Goal: Task Accomplishment & Management: Use online tool/utility

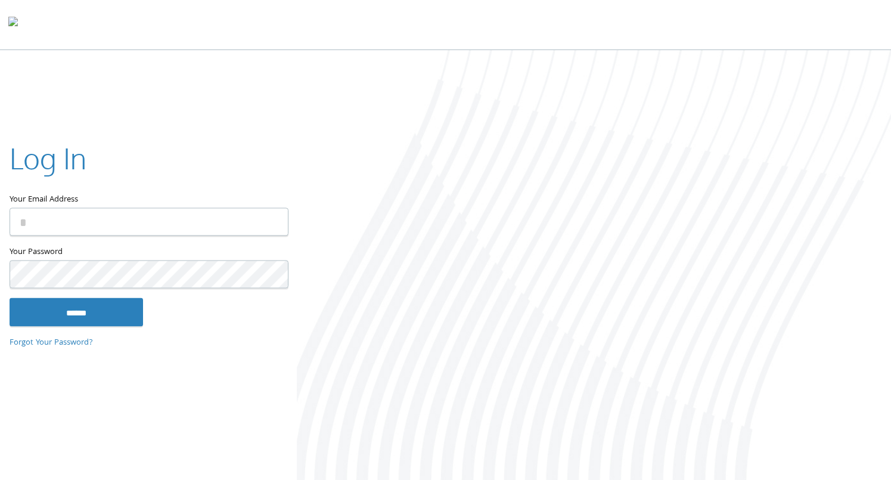
click at [223, 222] on input "Your Email Address" at bounding box center [149, 221] width 279 height 28
click at [224, 220] on input "Your Email Address" at bounding box center [149, 221] width 279 height 28
click at [225, 220] on input "Your Email Address" at bounding box center [149, 221] width 279 height 28
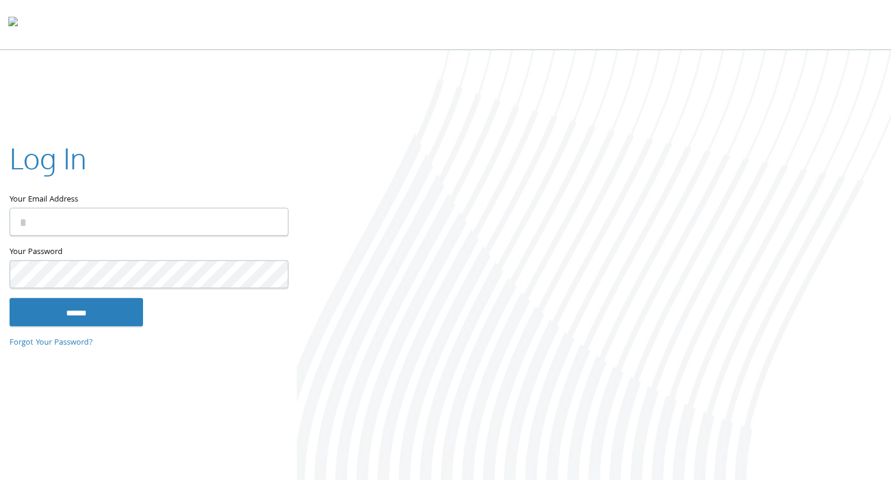
click at [225, 220] on input "Your Email Address" at bounding box center [149, 221] width 279 height 28
click at [123, 224] on input "Your Email Address" at bounding box center [149, 221] width 279 height 28
click at [123, 223] on input "Your Email Address" at bounding box center [149, 221] width 279 height 28
click at [107, 208] on input "Your Email Address" at bounding box center [149, 221] width 279 height 28
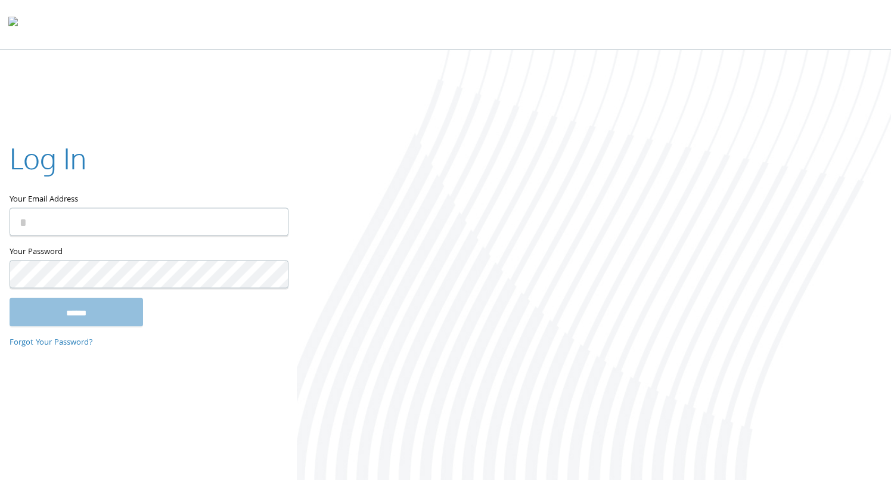
click at [107, 208] on input "Your Email Address" at bounding box center [149, 221] width 279 height 28
